Goal: Find specific page/section: Find specific page/section

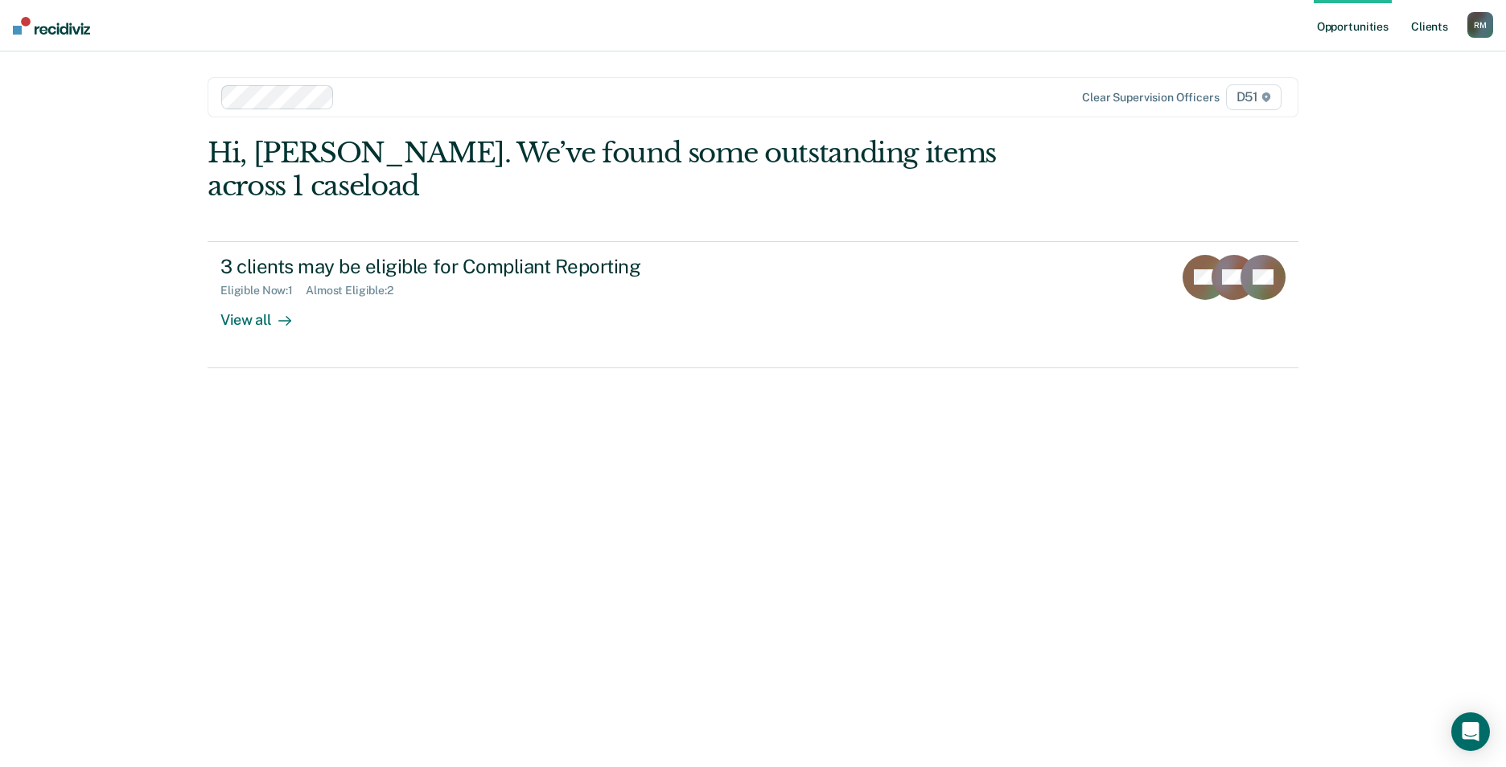
click at [1425, 25] on link "Client s" at bounding box center [1429, 25] width 43 height 51
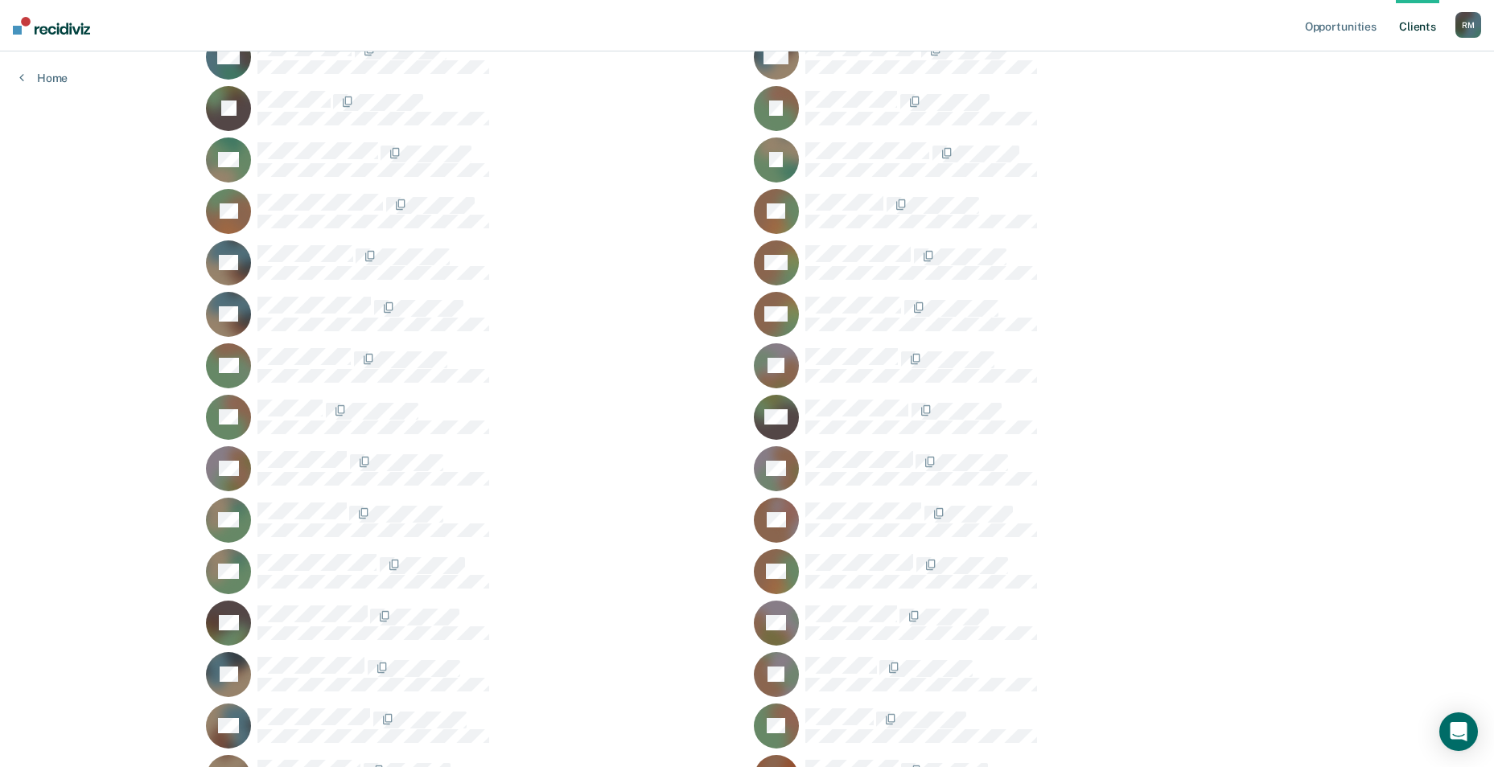
scroll to position [804, 0]
